Goal: Task Accomplishment & Management: Use online tool/utility

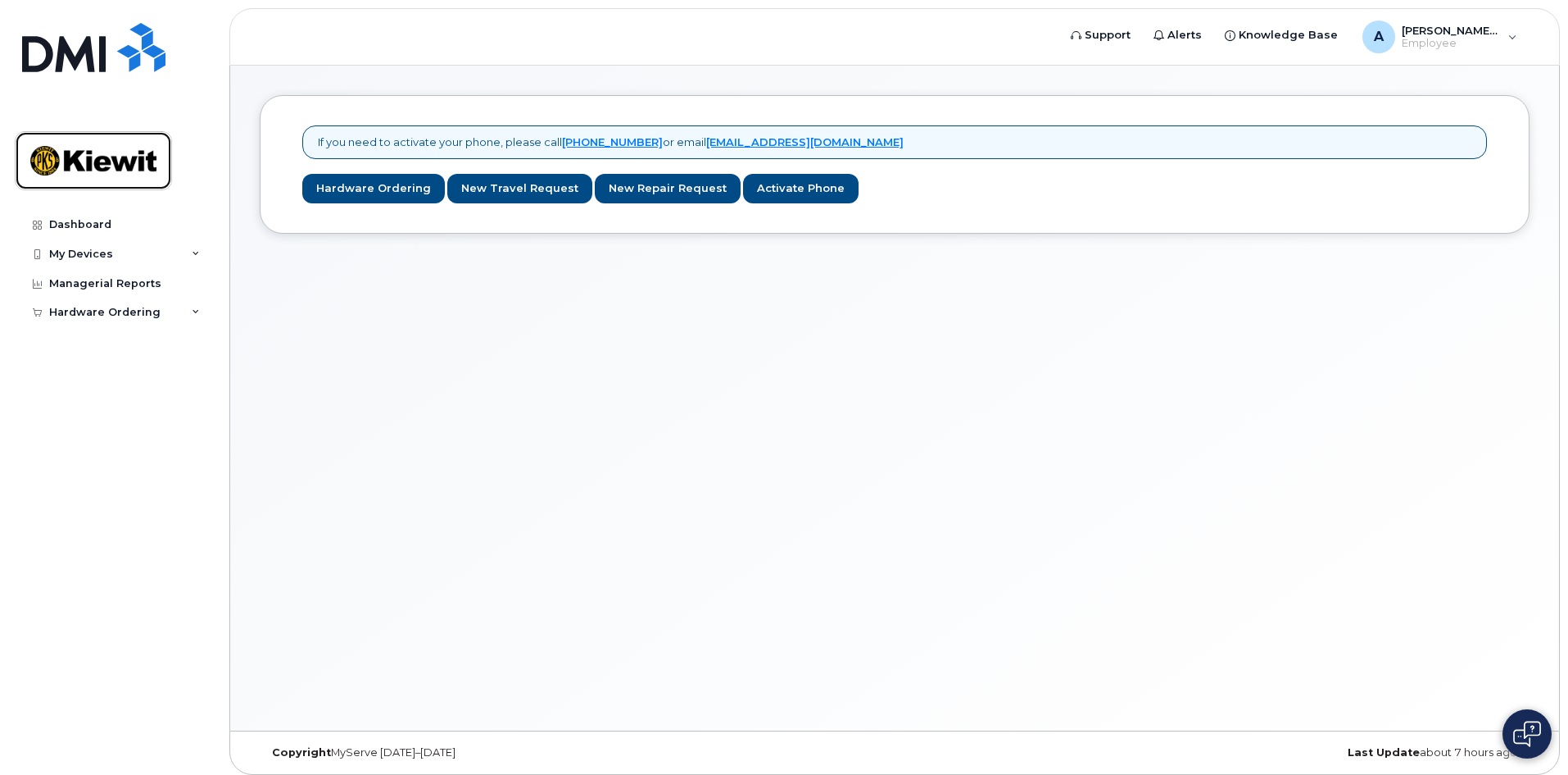
click at [154, 171] on img at bounding box center [93, 161] width 126 height 48
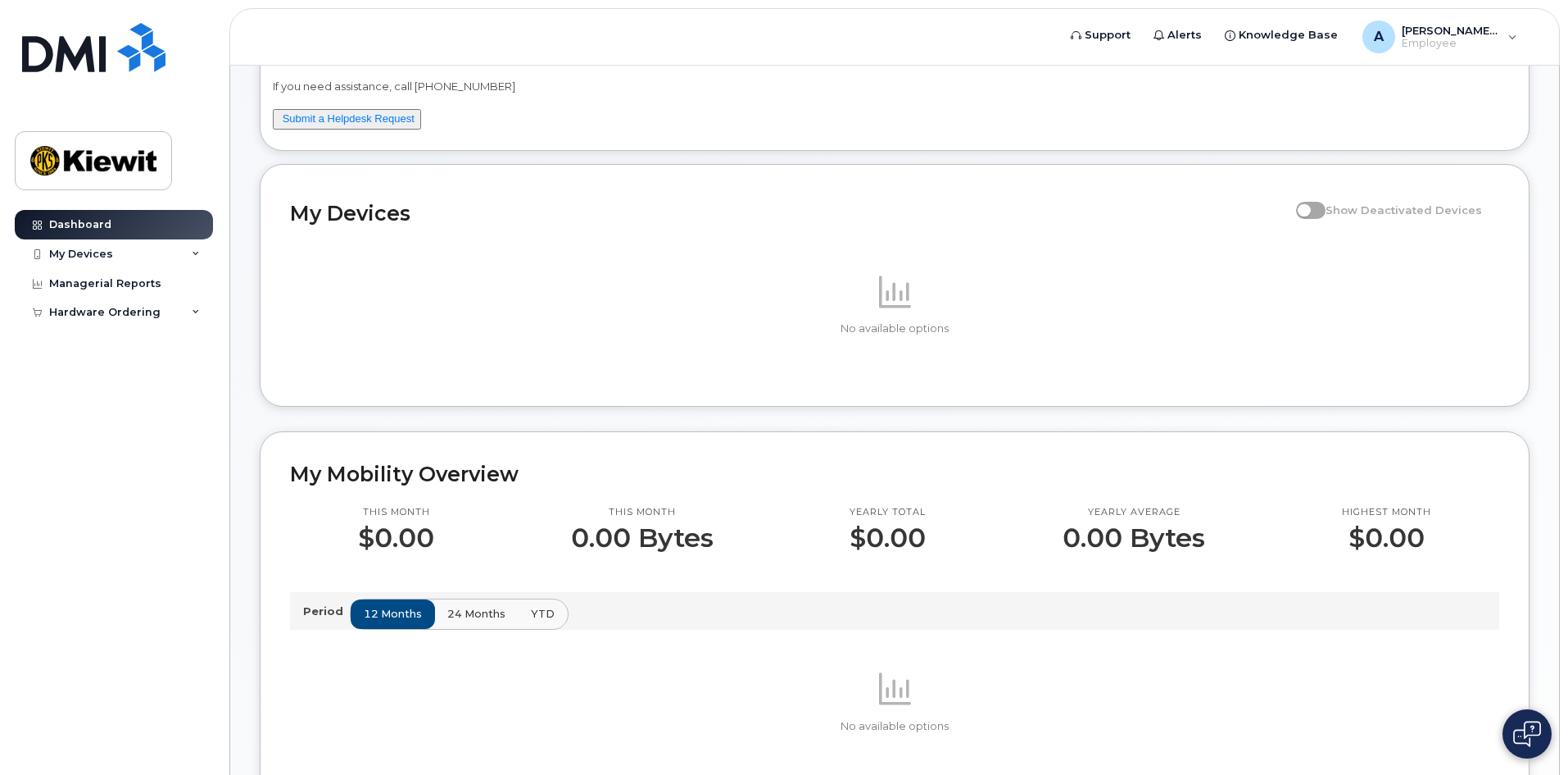
scroll to position [164, 0]
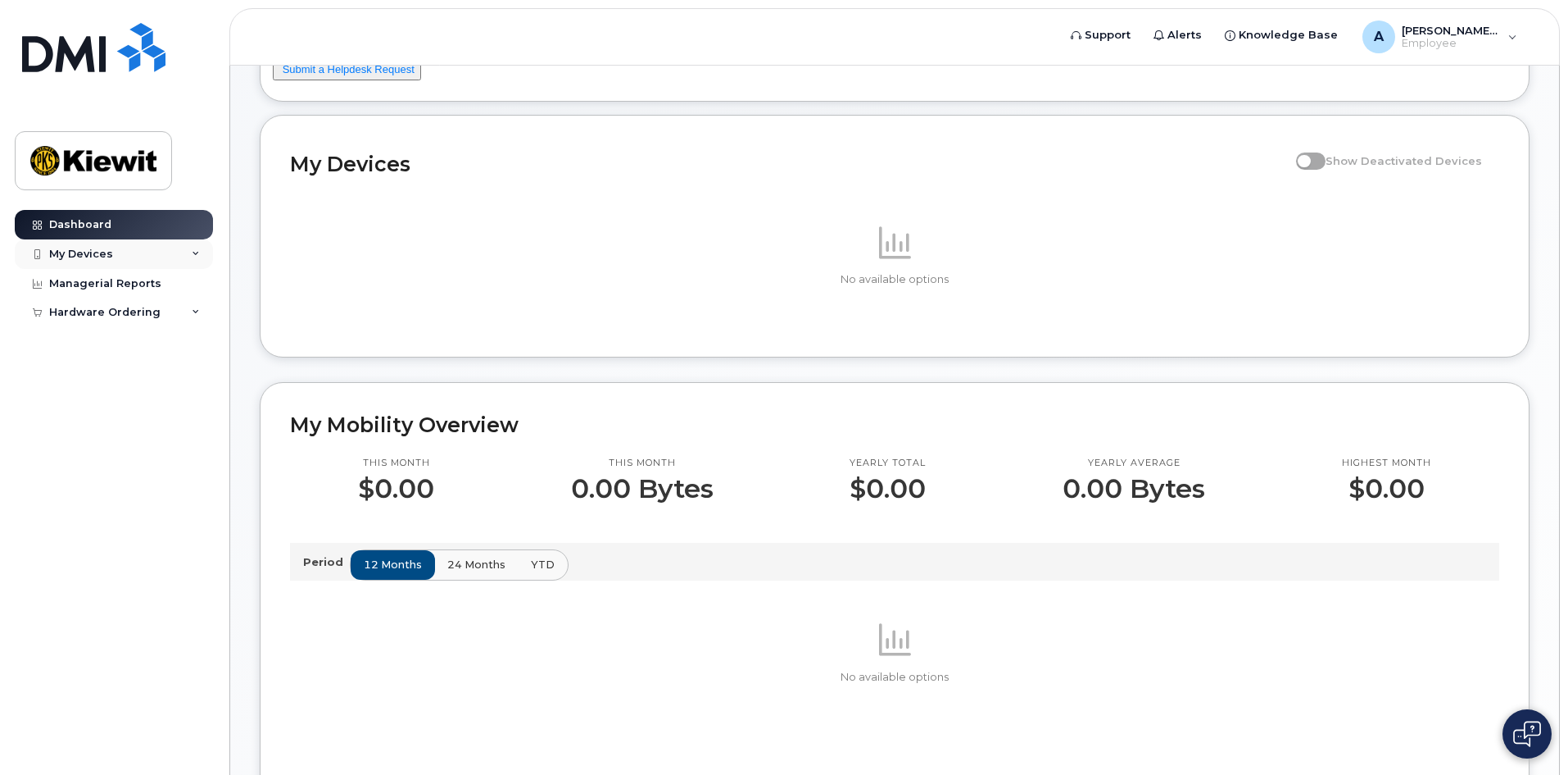
click at [175, 257] on div "My Devices" at bounding box center [114, 255] width 198 height 30
click at [128, 260] on div "My Devices" at bounding box center [114, 255] width 198 height 30
click at [191, 316] on div "Hardware Ordering" at bounding box center [114, 312] width 198 height 30
click at [105, 349] on div "New Order" at bounding box center [87, 342] width 62 height 15
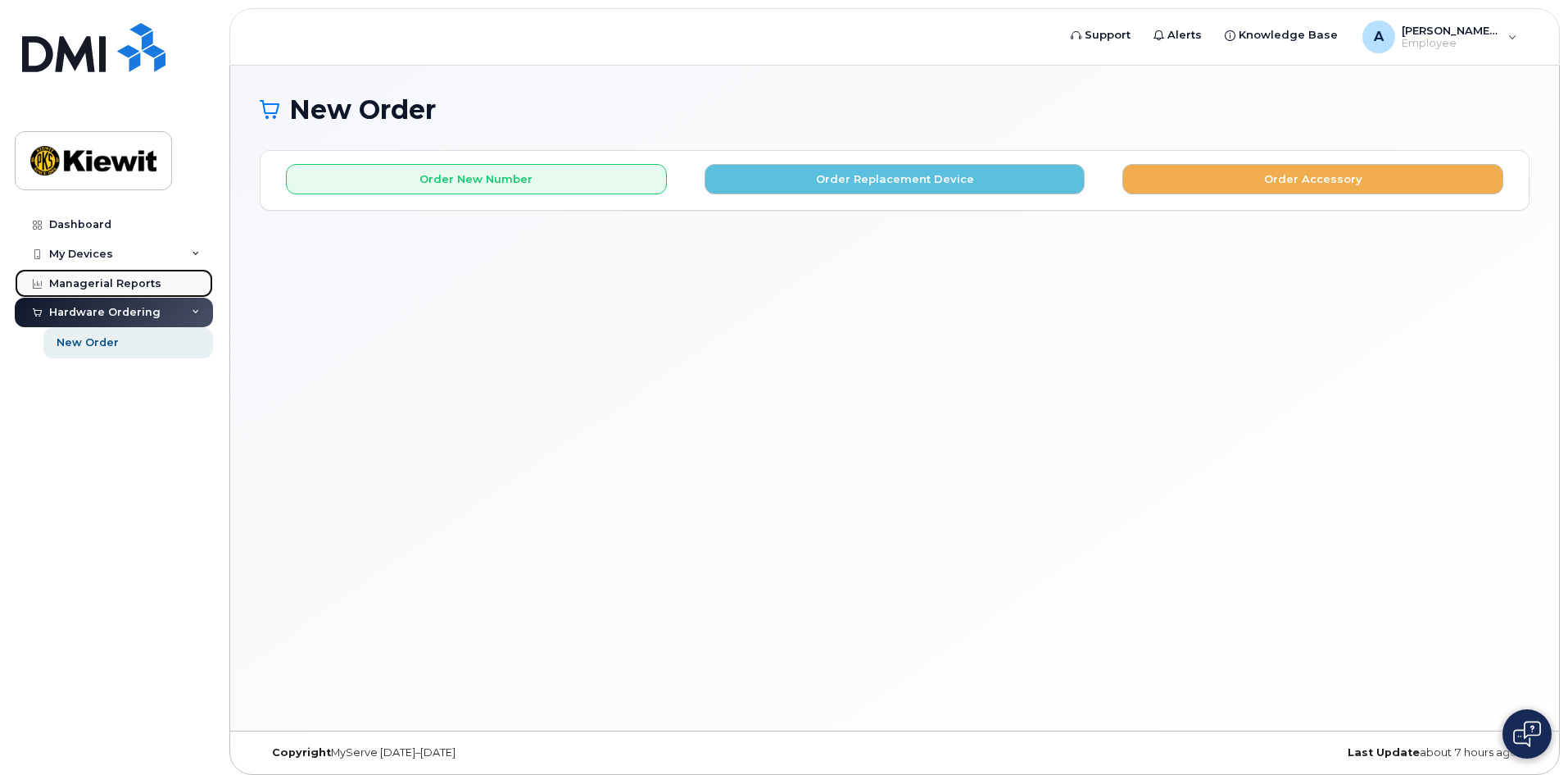
click at [167, 281] on link "Managerial Reports" at bounding box center [114, 283] width 198 height 30
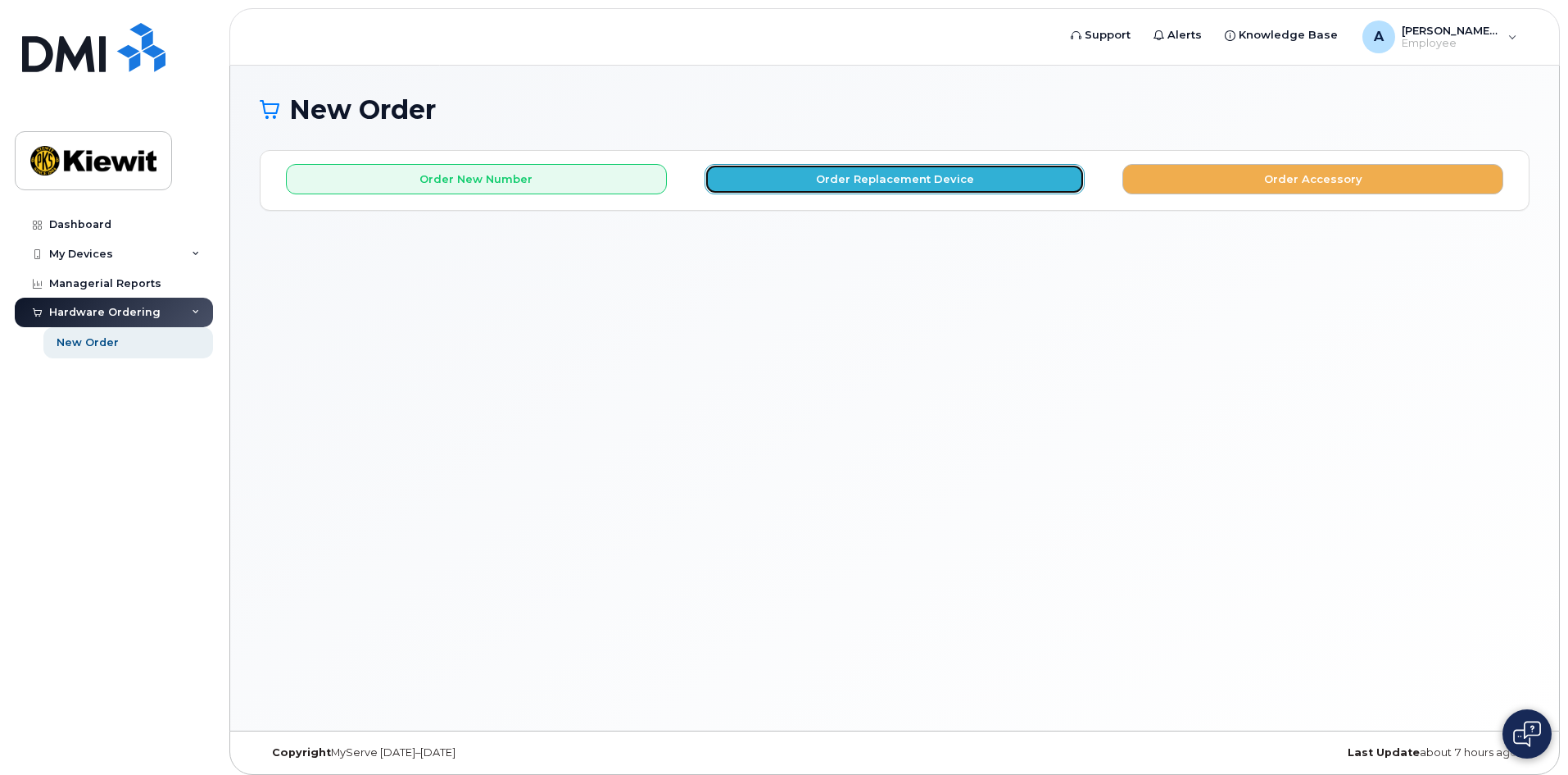
click at [1050, 176] on button "Order Replacement Device" at bounding box center [894, 178] width 381 height 31
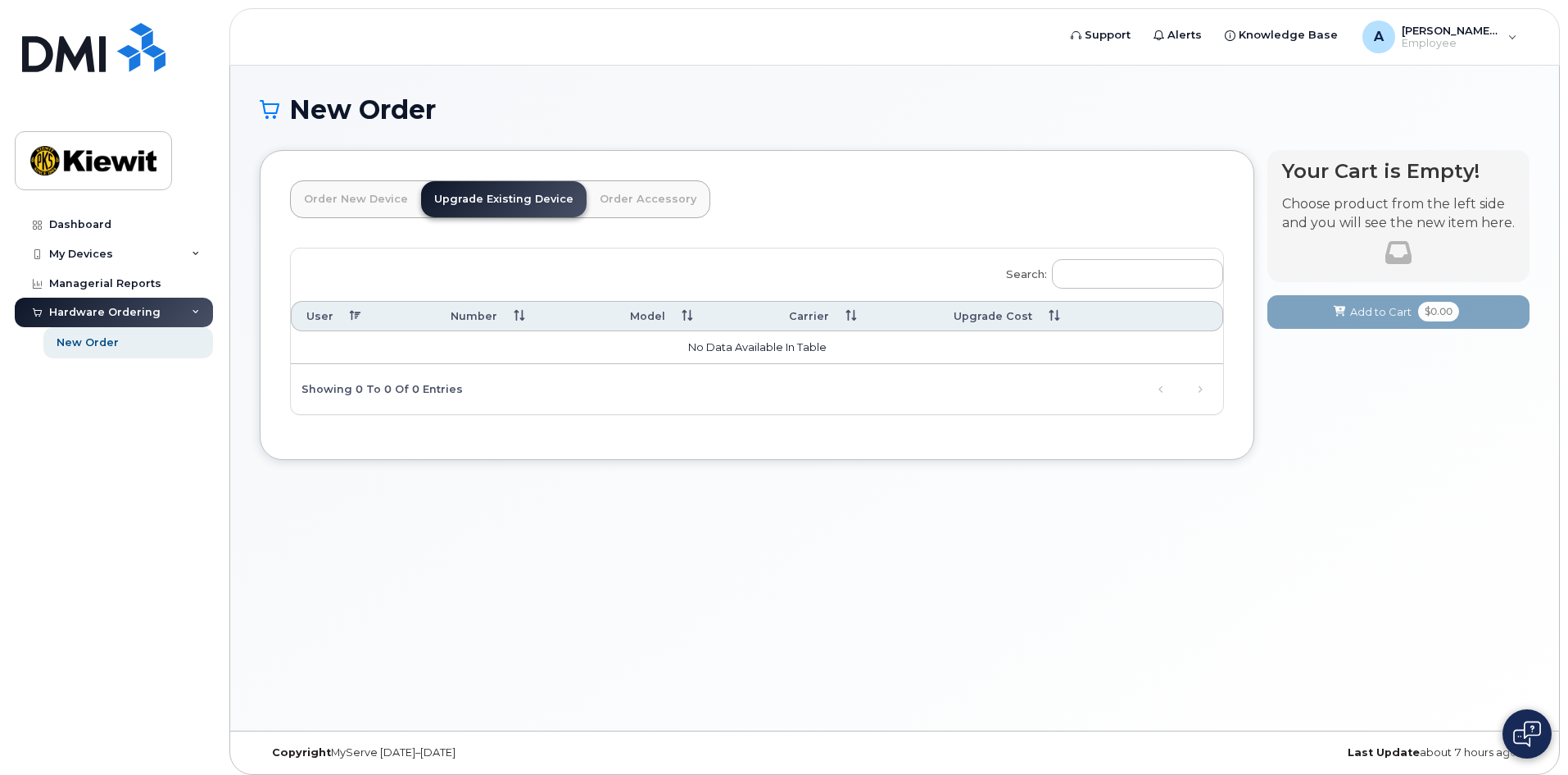
click at [643, 206] on link "Order Accessory" at bounding box center [648, 199] width 123 height 36
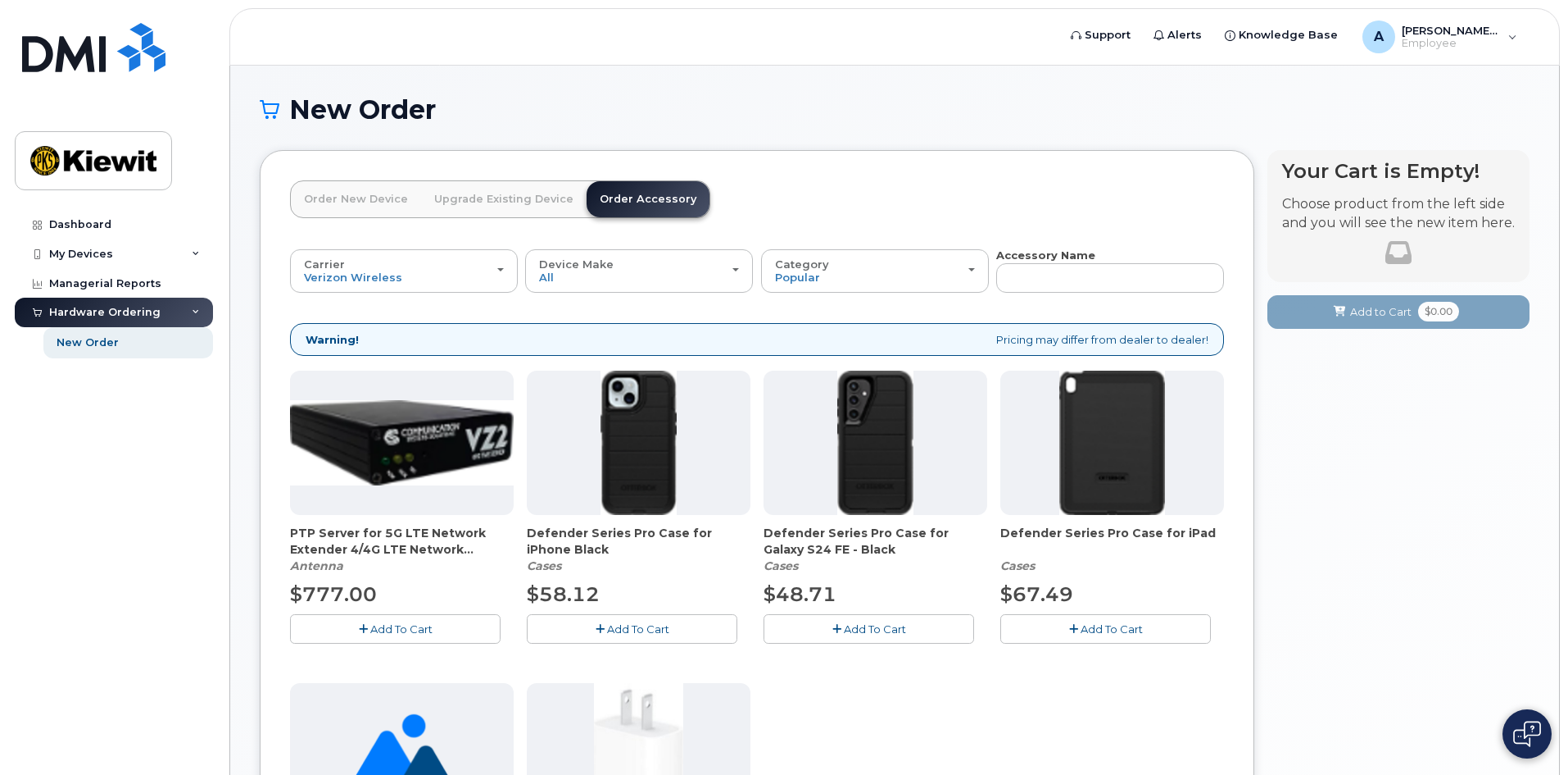
click at [371, 205] on link "Order New Device" at bounding box center [357, 199] width 131 height 36
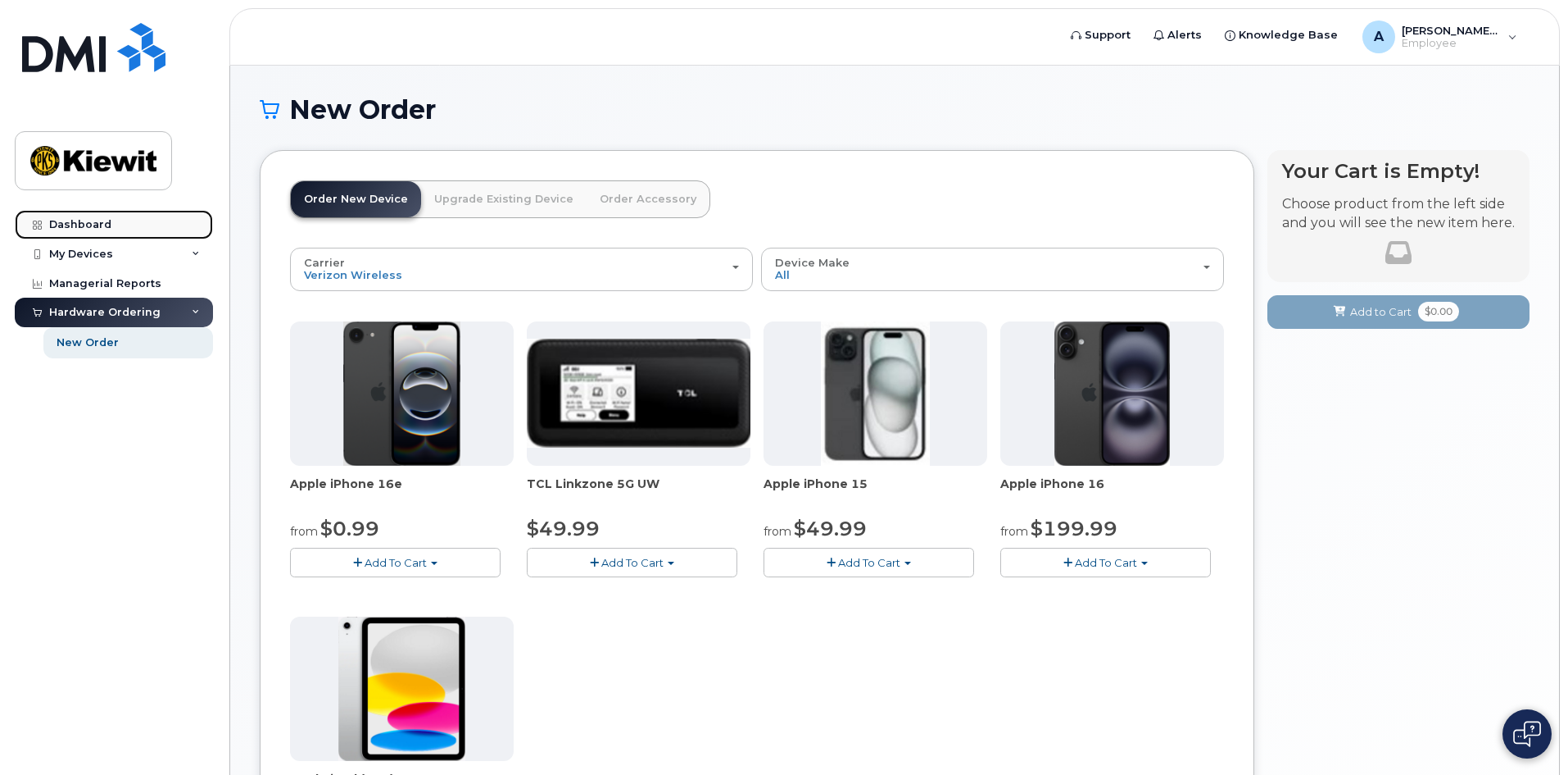
click at [168, 223] on link "Dashboard" at bounding box center [114, 225] width 198 height 30
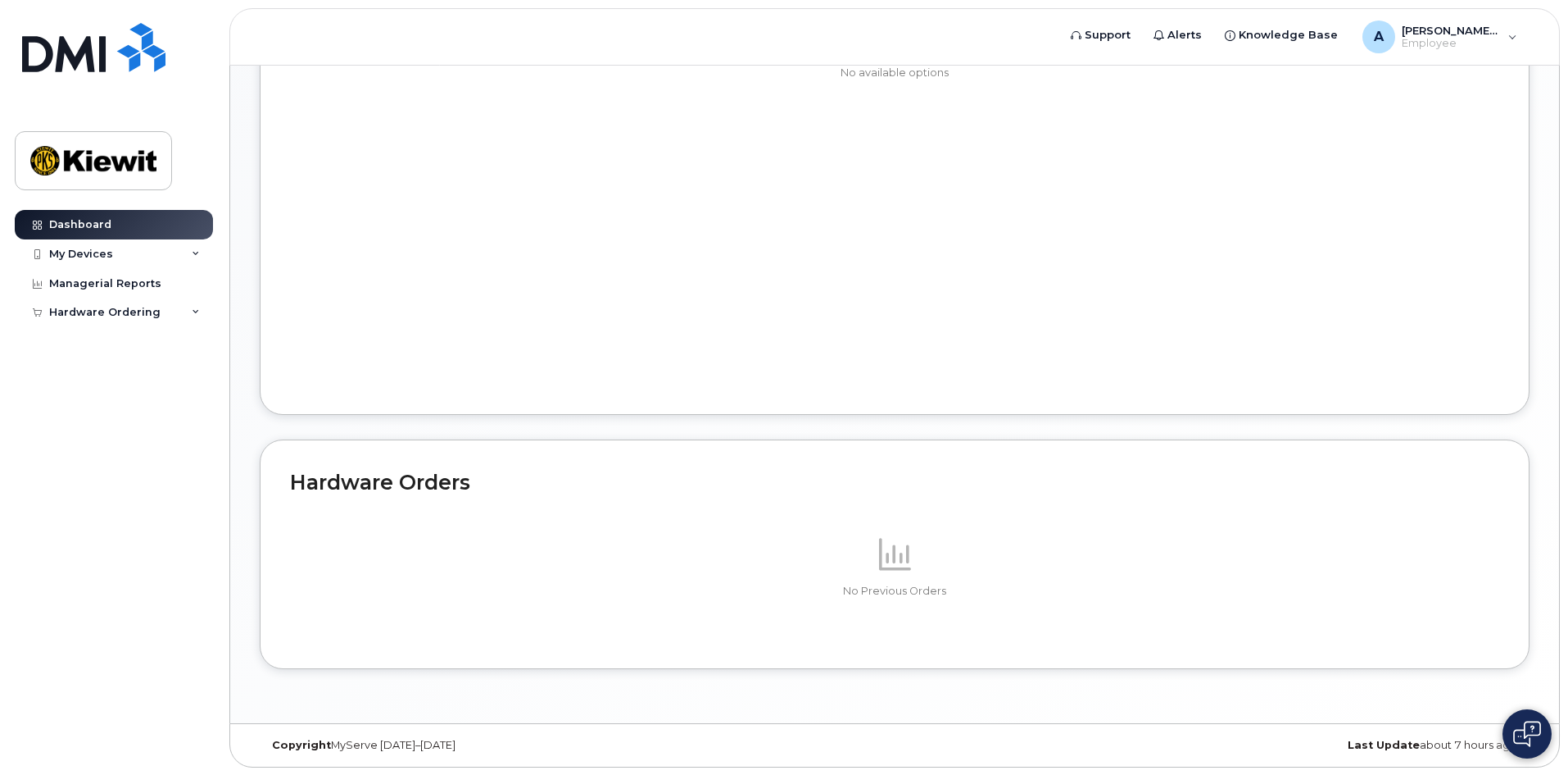
scroll to position [769, 0]
